Goal: Complete application form

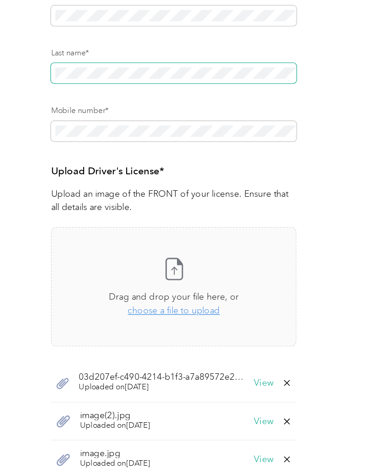
scroll to position [148, 0]
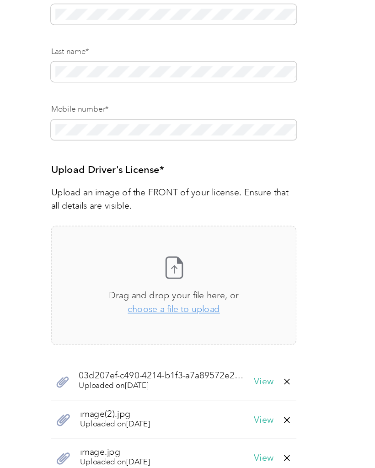
click at [145, 189] on icon at bounding box center [154, 194] width 18 height 18
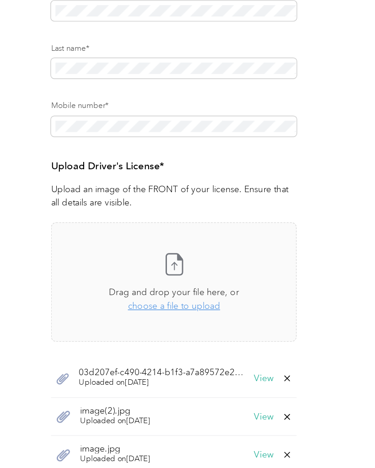
scroll to position [150, 0]
click at [86, 296] on span "image(2).jpg" at bounding box center [111, 298] width 51 height 6
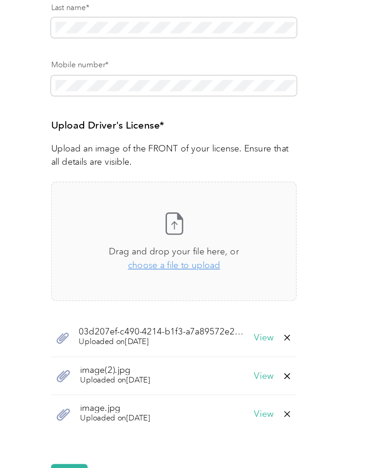
click at [86, 322] on span "image.jpg" at bounding box center [111, 325] width 51 height 6
click at [69, 324] on icon at bounding box center [74, 329] width 11 height 11
click at [87, 267] on span "03d207ef-c490-4214-b1f3-a7a89572e2c0.pdf" at bounding box center [145, 270] width 120 height 6
click at [234, 272] on icon at bounding box center [236, 274] width 4 height 4
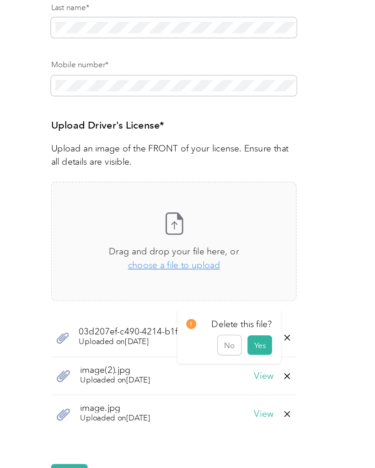
click at [233, 271] on icon at bounding box center [236, 274] width 7 height 7
click at [102, 228] on div "Take a photo or choose a photo from your library Drag and drop your file here, …" at bounding box center [154, 252] width 178 height 182
click at [65, 260] on div "03d207ef-c490-4214-b1f3-a7a89572e2c0.pdf Uploaded on [DATE] View" at bounding box center [154, 274] width 178 height 28
